Goal: Share content: Distribute website content to other platforms or users

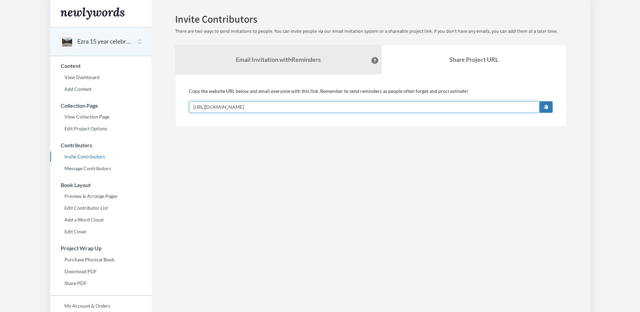
click at [309, 102] on input "https://www.newlywords.com/ezra-memory-book" at bounding box center [364, 106] width 351 height 11
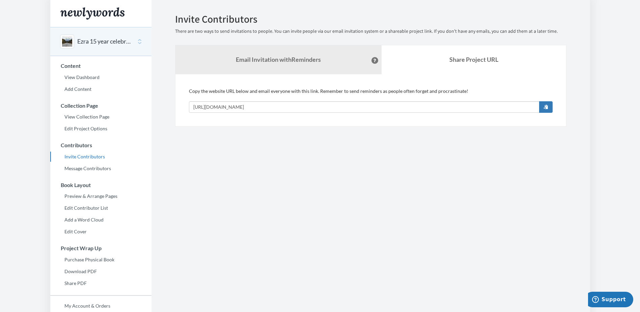
click at [94, 47] on div "Ezra 15 year celebration" at bounding box center [100, 41] width 101 height 29
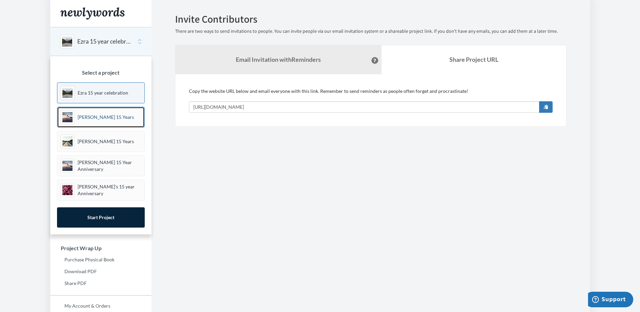
click at [110, 118] on p "[PERSON_NAME] 15 Years" at bounding box center [106, 117] width 56 height 7
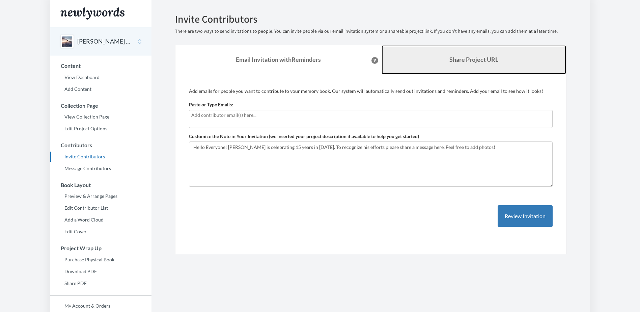
click at [455, 63] on link "Share Project URL" at bounding box center [474, 59] width 185 height 29
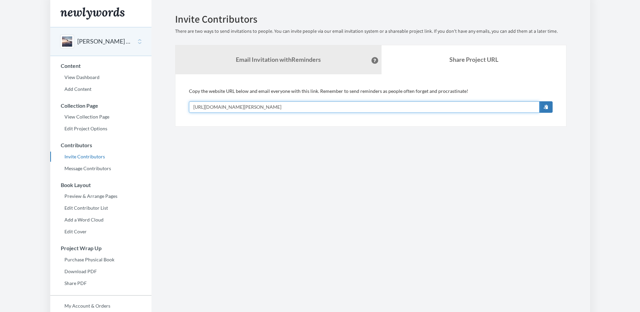
click at [324, 106] on input "[URL][DOMAIN_NAME][PERSON_NAME]" at bounding box center [364, 106] width 351 height 11
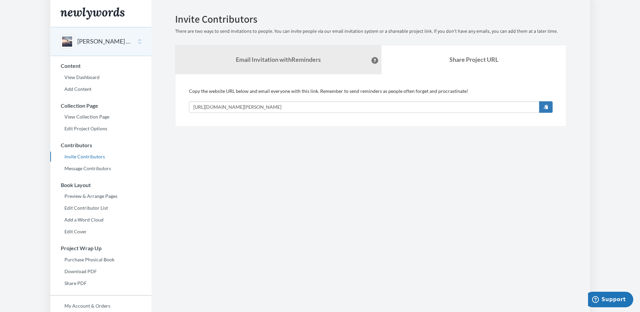
click at [93, 46] on div "[PERSON_NAME] 15 Years" at bounding box center [100, 41] width 101 height 29
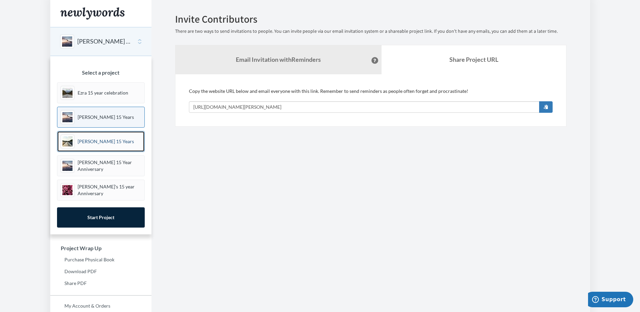
click at [99, 148] on link "[PERSON_NAME] 15 Years" at bounding box center [101, 141] width 88 height 21
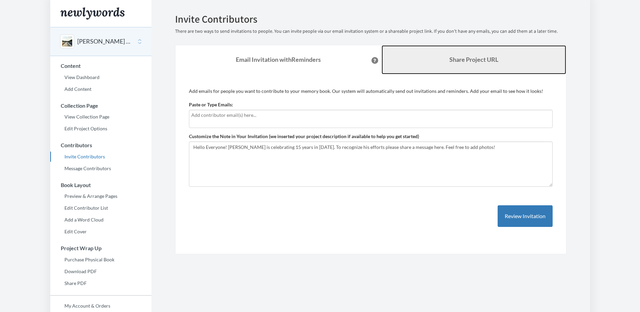
click at [479, 67] on link "Share Project URL" at bounding box center [474, 59] width 185 height 29
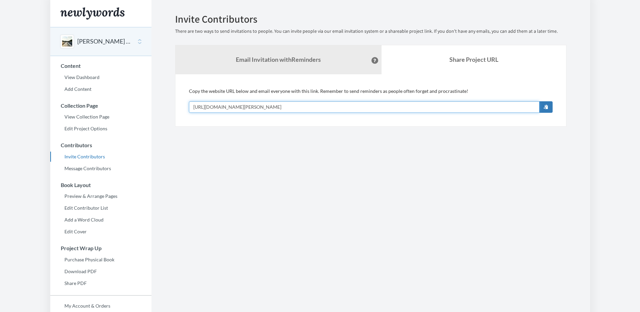
click at [368, 106] on input "https://www.newlywords.com/linda-stone-15-years" at bounding box center [364, 106] width 351 height 11
